Goal: Information Seeking & Learning: Check status

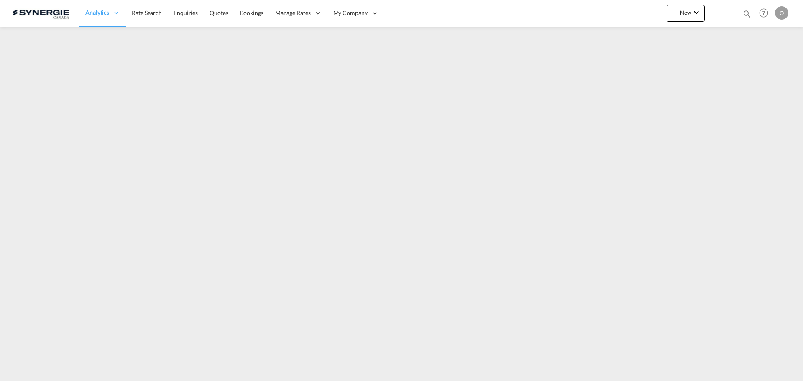
click at [749, 14] on md-icon "icon-magnify" at bounding box center [746, 13] width 9 height 9
click at [621, 17] on select "Bookings Quotes Enquiries" at bounding box center [614, 13] width 40 height 15
select select "Quotes"
click at [594, 6] on select "Bookings Quotes Enquiries" at bounding box center [614, 13] width 40 height 15
click at [658, 13] on input at bounding box center [684, 13] width 104 height 15
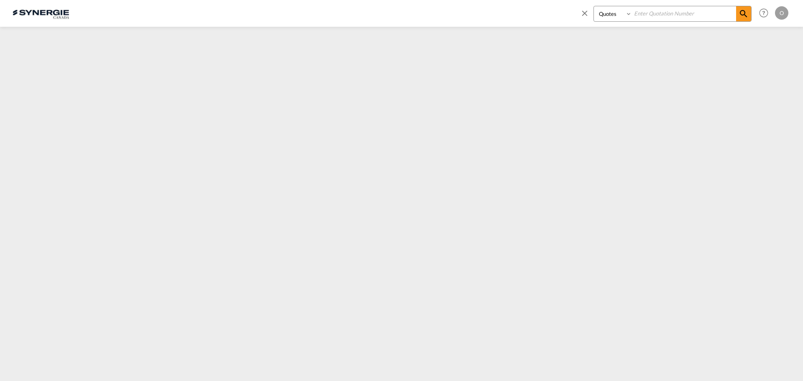
paste input "SYC000014437"
click at [749, 10] on span at bounding box center [743, 13] width 15 height 15
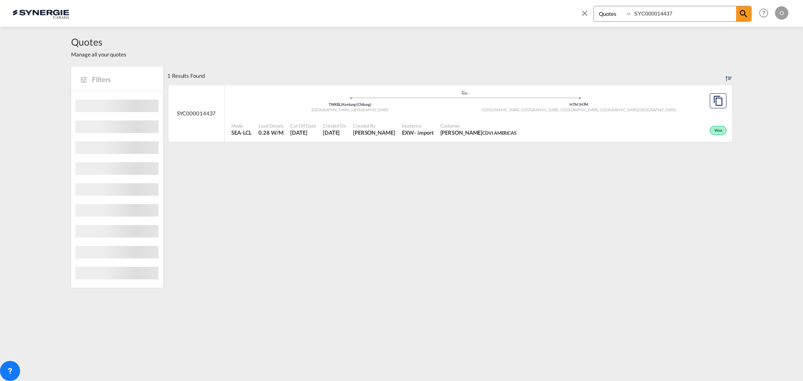
click at [509, 134] on span "CDVI AMERICAS" at bounding box center [499, 132] width 34 height 5
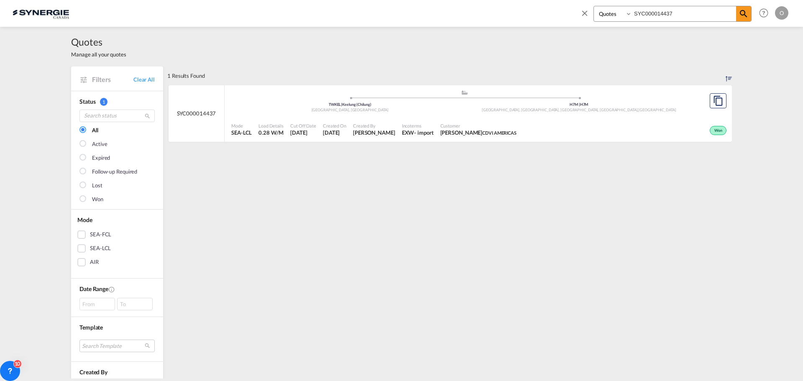
drag, startPoint x: 684, startPoint y: 9, endPoint x: 530, endPoint y: 11, distance: 153.5
click at [530, 11] on div "Bookings Quotes Enquiries SYC000014437 Help Resources Product Release O My Prof…" at bounding box center [402, 13] width 778 height 26
paste input "3811"
click at [481, 131] on span "[PERSON_NAME] Groupe [PERSON_NAME] construction" at bounding box center [495, 133] width 109 height 8
drag, startPoint x: 678, startPoint y: 15, endPoint x: 607, endPoint y: 15, distance: 71.9
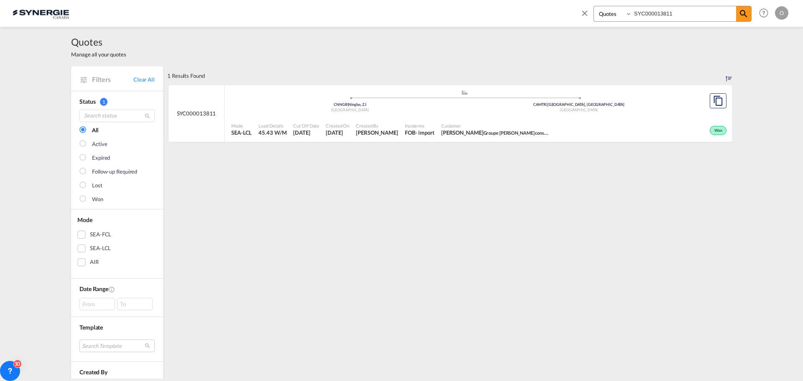
click at [607, 15] on div "Bookings Quotes Enquiries SYC000013811" at bounding box center [673, 14] width 158 height 16
paste input "99"
type input "SYC000013899"
click at [495, 131] on span "[PERSON_NAME] Groupe [PERSON_NAME] construction" at bounding box center [493, 133] width 109 height 8
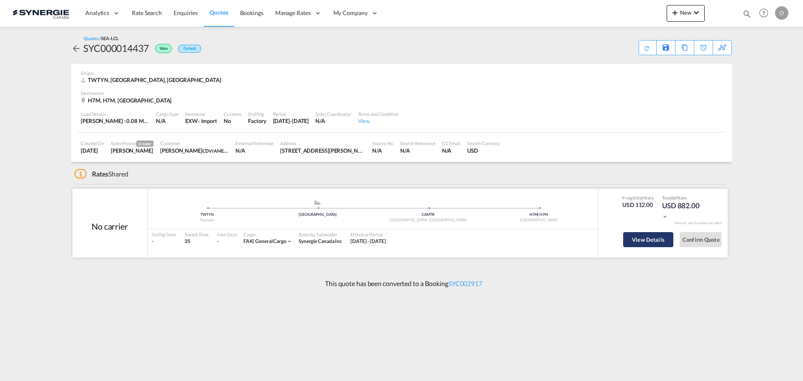
click at [655, 236] on button "View Details" at bounding box center [648, 239] width 50 height 15
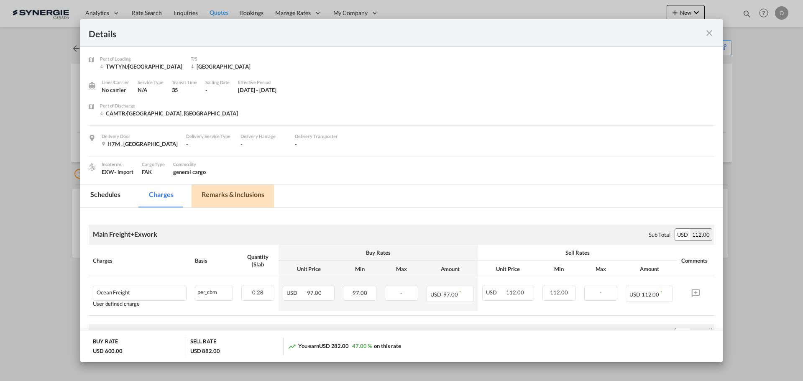
click at [214, 192] on md-tab-item "Remarks & Inclusions" at bounding box center [233, 195] width 82 height 23
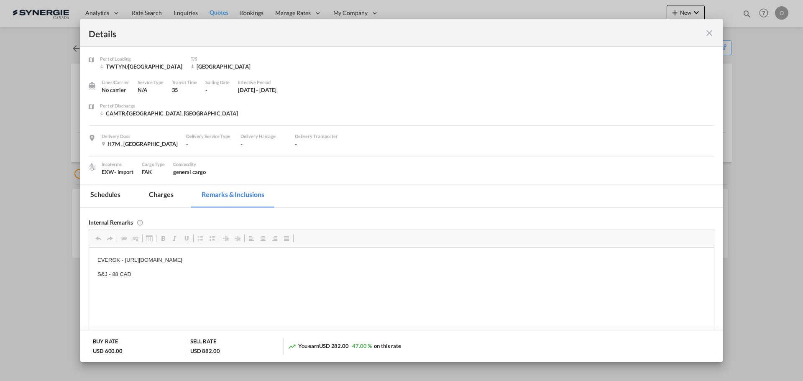
drag, startPoint x: 706, startPoint y: 31, endPoint x: 801, endPoint y: 57, distance: 98.1
click at [706, 31] on md-icon "icon-close fg-AAA8AD m-0 cursor" at bounding box center [709, 33] width 10 height 10
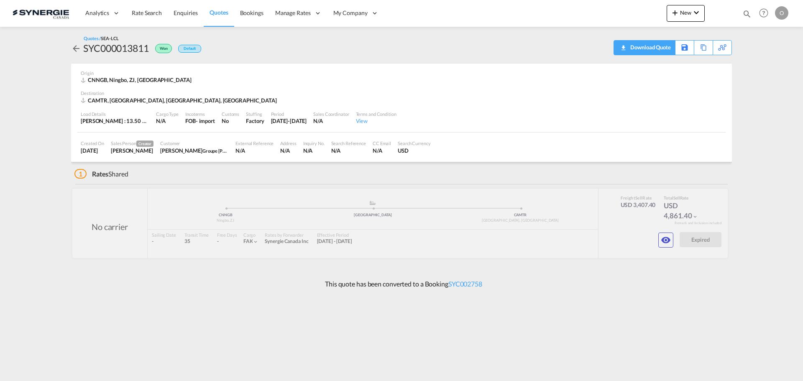
click at [665, 44] on div "Download Quote" at bounding box center [649, 47] width 43 height 13
click at [619, 48] on md-icon "icon-download" at bounding box center [623, 45] width 10 height 6
click at [658, 49] on div "Download Quote" at bounding box center [649, 47] width 43 height 13
click at [662, 44] on div "Download Quote" at bounding box center [649, 47] width 43 height 13
click at [666, 243] on md-icon "icon-eye" at bounding box center [666, 241] width 10 height 10
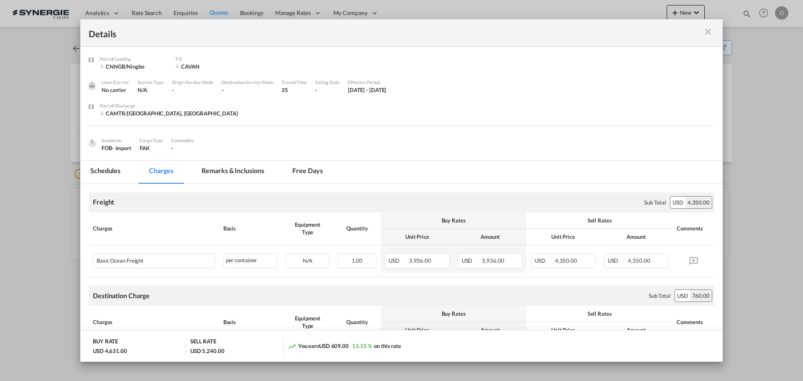
click at [215, 166] on md-tab-item "Remarks & Inclusions" at bounding box center [233, 172] width 82 height 23
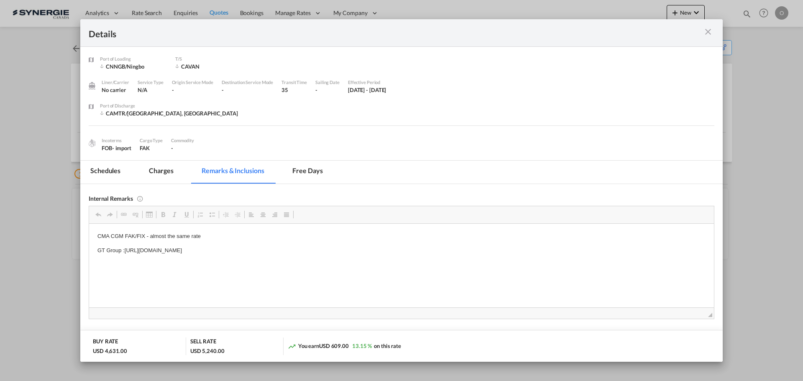
click at [709, 31] on md-icon "icon-close m-3 fg-AAA8AD cursor" at bounding box center [708, 32] width 10 height 10
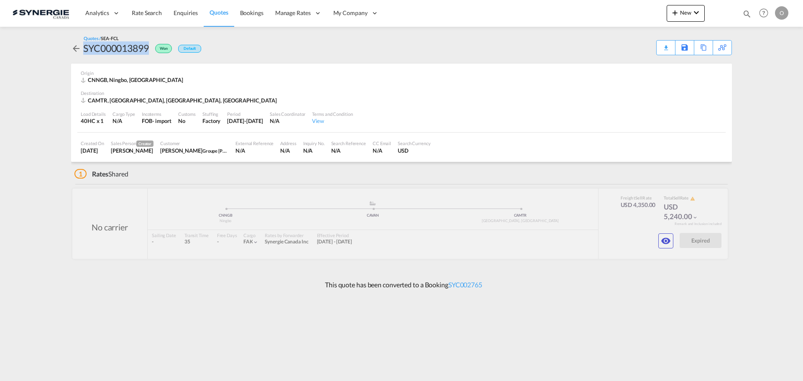
drag, startPoint x: 84, startPoint y: 46, endPoint x: 149, endPoint y: 47, distance: 65.3
click at [149, 47] on div "SYC000013899" at bounding box center [116, 47] width 66 height 13
copy div "SYC000013899"
click at [664, 245] on md-icon "icon-eye" at bounding box center [666, 241] width 10 height 10
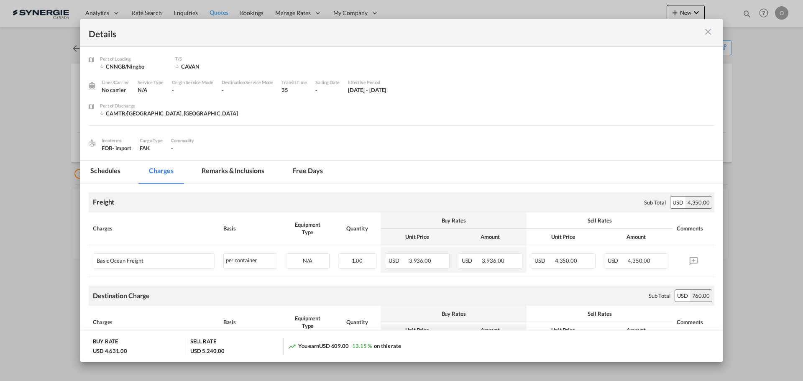
click at [218, 159] on div "Port of Loading CNNGB/Ningbo T/S CAVAN Liner/Carrier No carrier Service Type N/…" at bounding box center [401, 103] width 643 height 113
click at [220, 166] on md-tab-item "Remarks & Inclusions" at bounding box center [233, 172] width 82 height 23
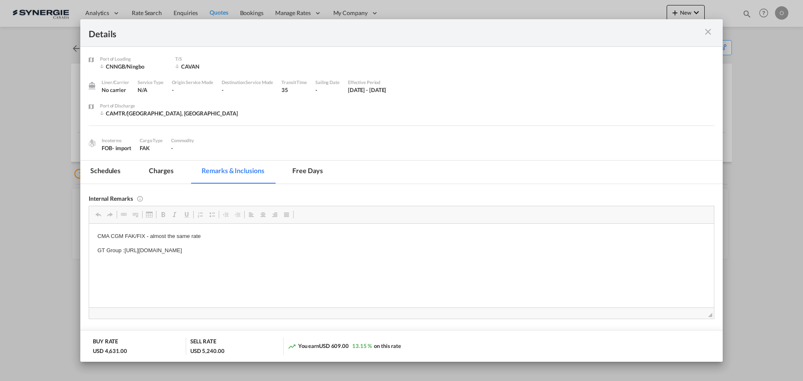
drag, startPoint x: 125, startPoint y: 251, endPoint x: 310, endPoint y: 259, distance: 185.5
drag, startPoint x: 349, startPoint y: 249, endPoint x: 126, endPoint y: 241, distance: 223.1
click at [126, 241] on body "CMA CGM FAK/FIX - almost the same rate GT Group :https://app.frontapp.com/open/…" at bounding box center [401, 243] width 608 height 23
copy p "https://app.frontapp.com/open/cnv_q3lumvj?key=K9ePXLVnwEgWb21DEsi0loQLKXO3vBsF"
